Goal: Transaction & Acquisition: Purchase product/service

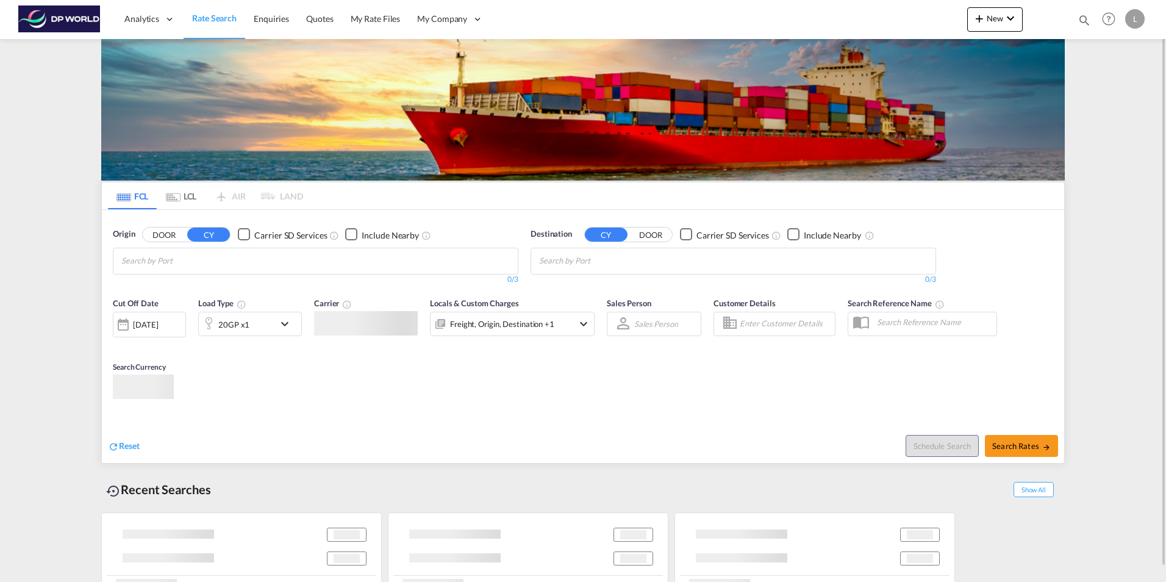
click at [189, 260] on input "Chips input." at bounding box center [179, 261] width 116 height 20
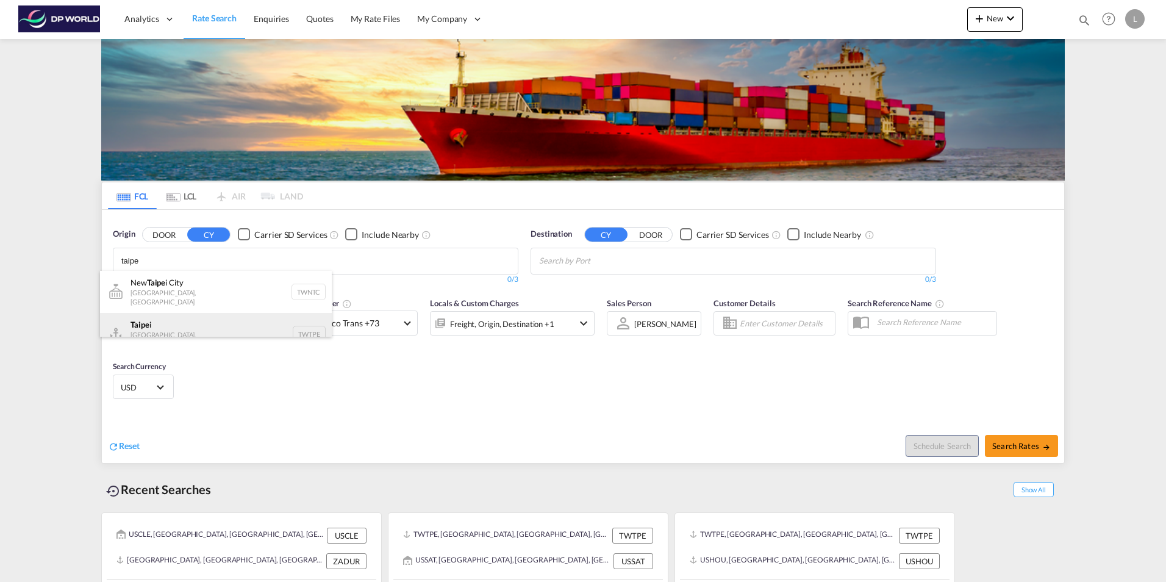
type input "taipe"
click at [207, 319] on div "[GEOGRAPHIC_DATA] i [GEOGRAPHIC_DATA], Province of [GEOGRAPHIC_DATA] TWTPE" at bounding box center [216, 334] width 232 height 42
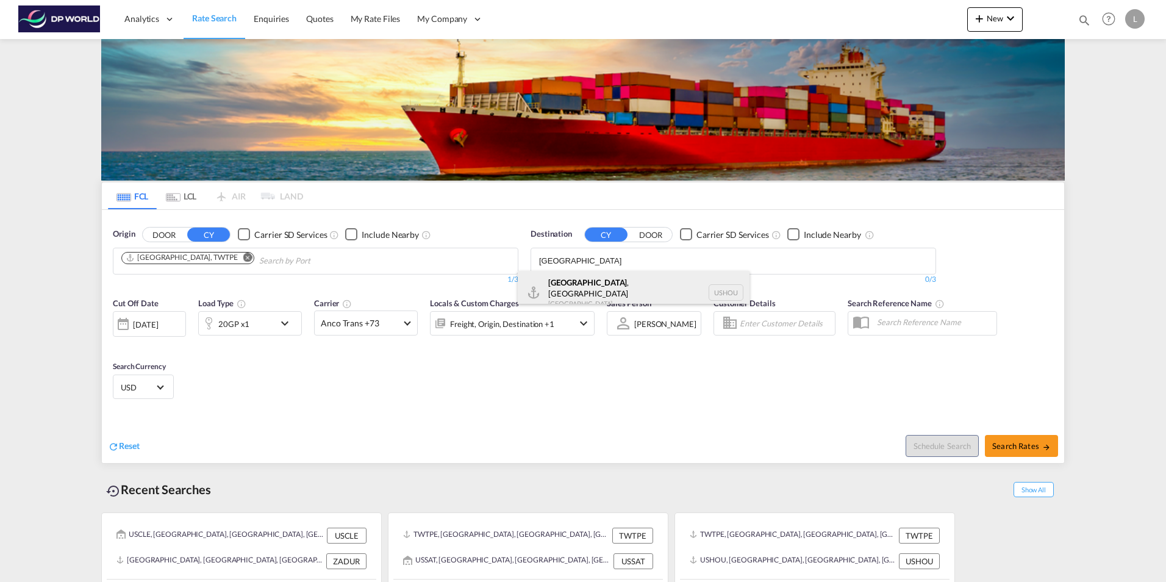
type input "[GEOGRAPHIC_DATA]"
click at [627, 278] on div "[GEOGRAPHIC_DATA] , [GEOGRAPHIC_DATA] [GEOGRAPHIC_DATA] USHOU" at bounding box center [634, 293] width 232 height 44
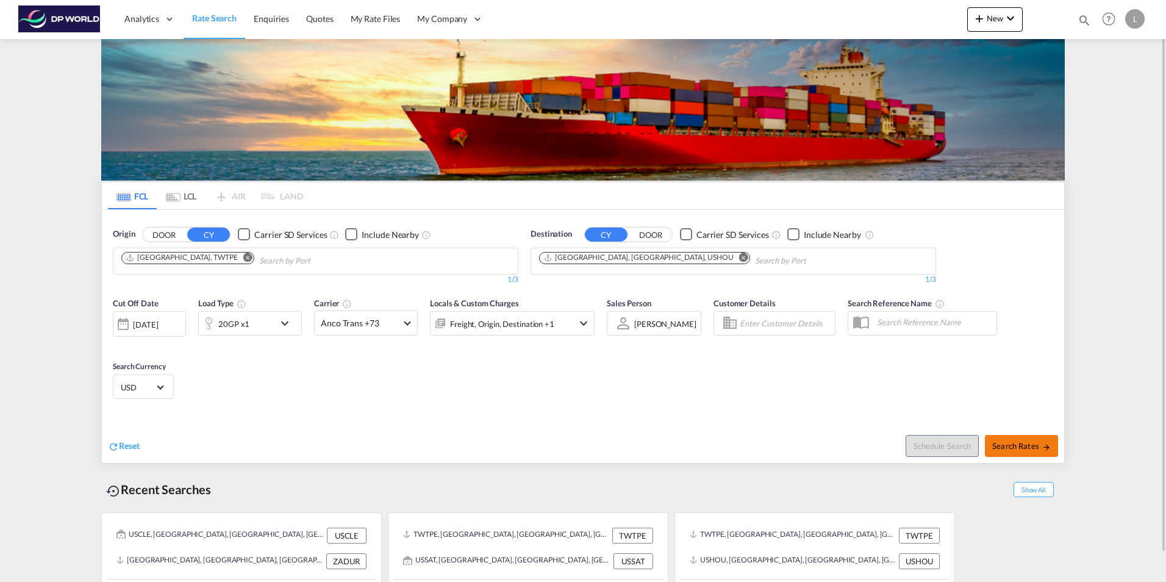
click at [1020, 444] on span "Search Rates" at bounding box center [1021, 446] width 59 height 10
type input "TWTPE to USHOU / [DATE]"
